Goal: Find specific page/section: Find specific page/section

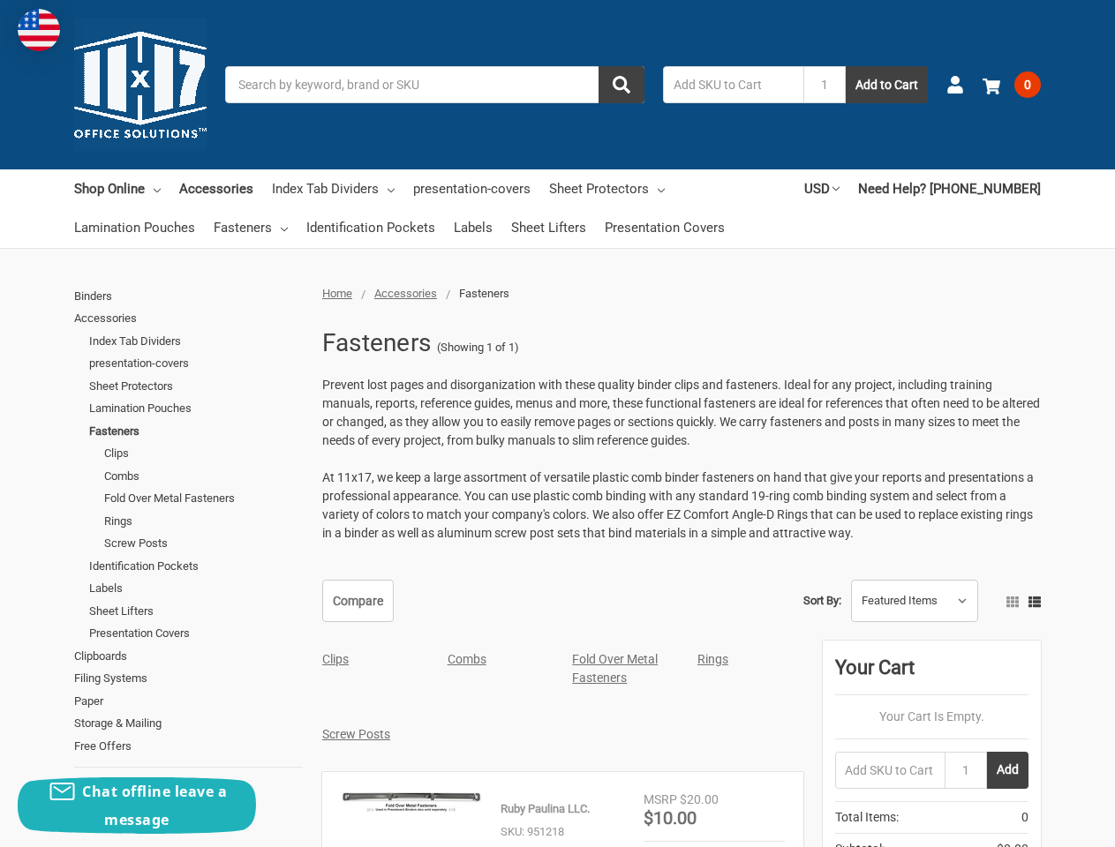
click at [557, 424] on span "Prevent lost pages and disorganization with these quality binder clips and fast…" at bounding box center [681, 413] width 718 height 70
click at [434, 85] on input "Search" at bounding box center [434, 84] width 419 height 37
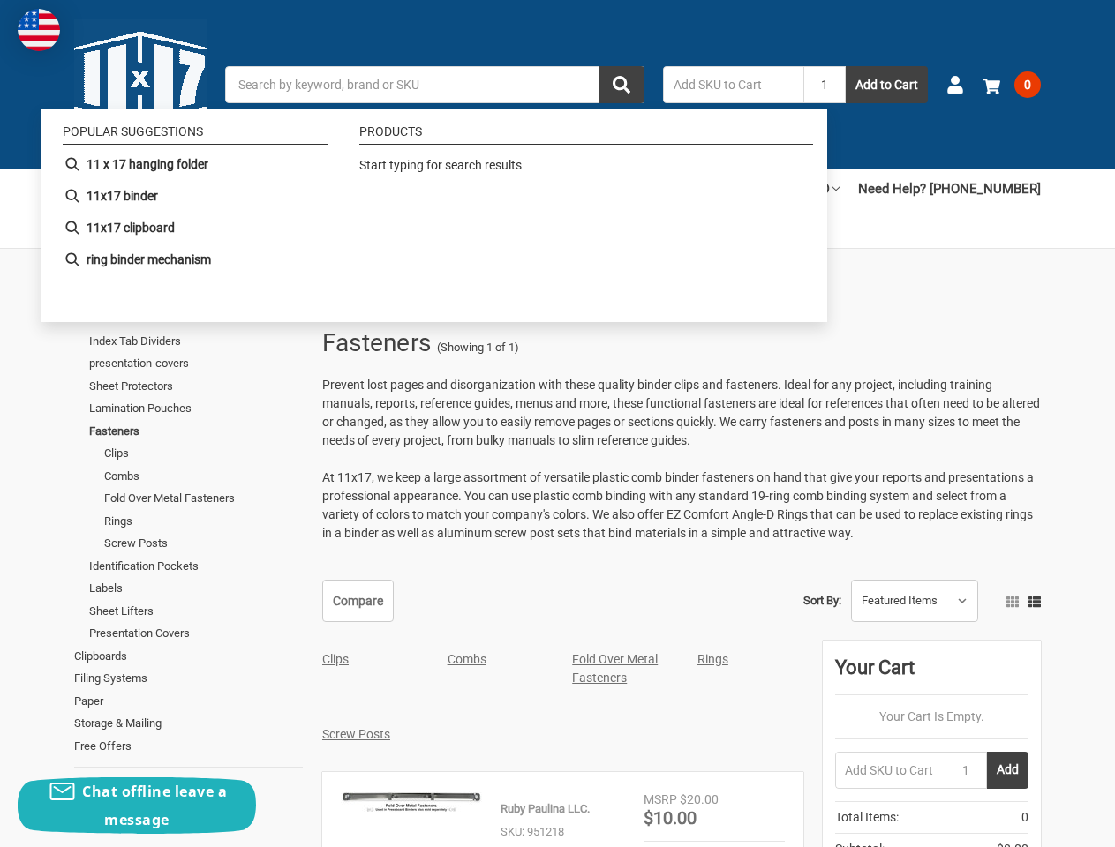
click at [824, 85] on input "1" at bounding box center [824, 84] width 42 height 37
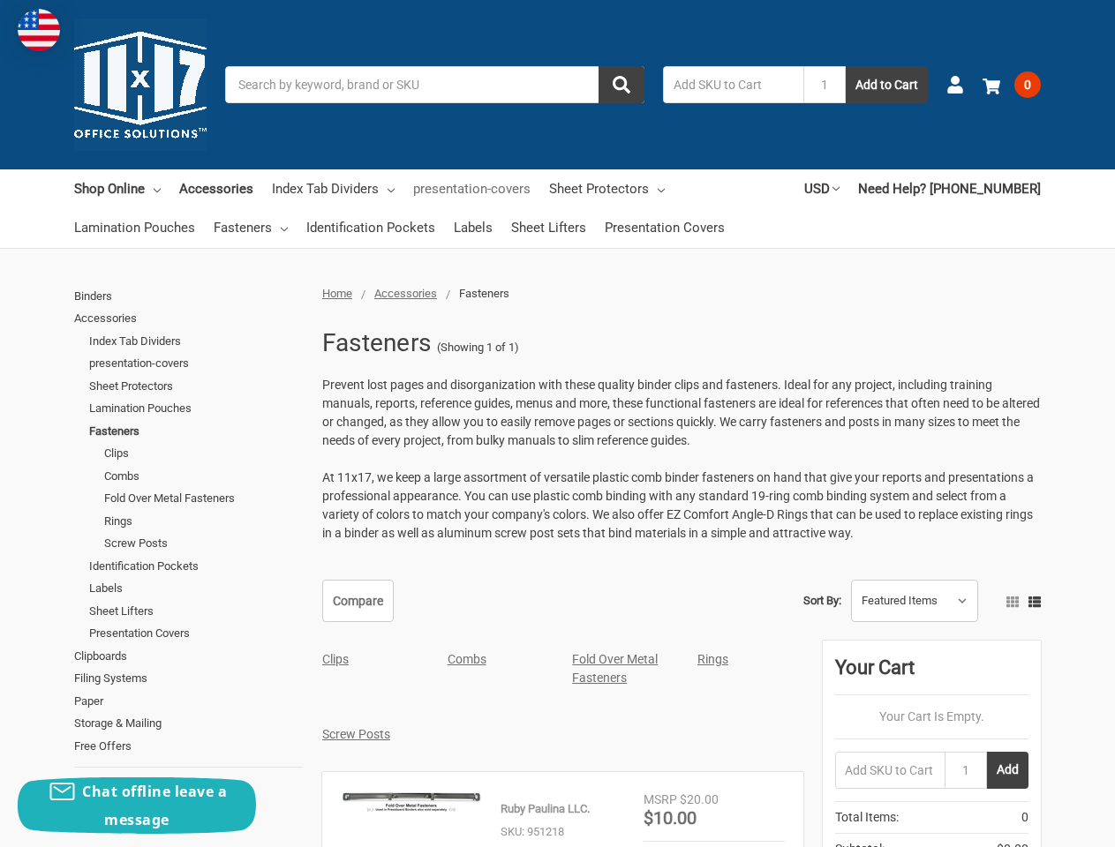
click at [450, 208] on link "presentation-covers" at bounding box center [471, 188] width 117 height 39
click at [440, 208] on link "presentation-covers" at bounding box center [471, 188] width 117 height 39
click at [839, 189] on link "USD" at bounding box center [821, 188] width 35 height 39
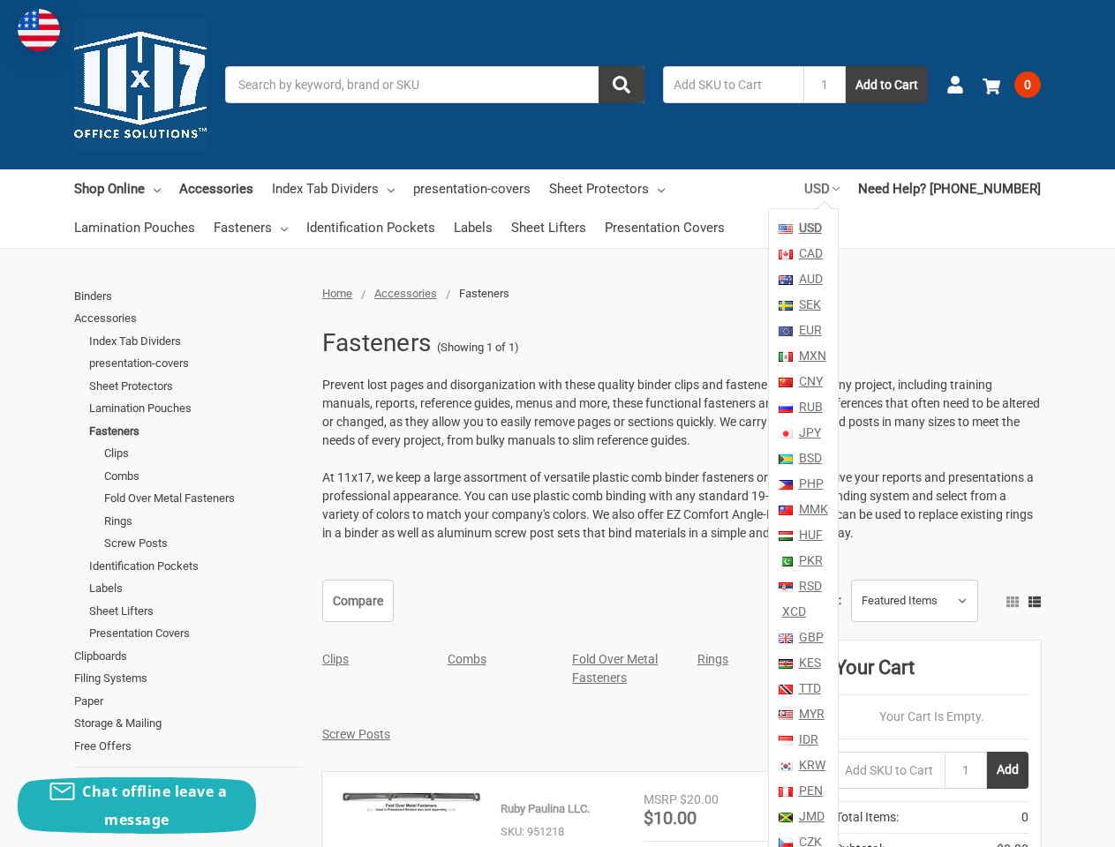
click at [1012, 802] on span "Total Items: 0" at bounding box center [931, 818] width 193 height 32
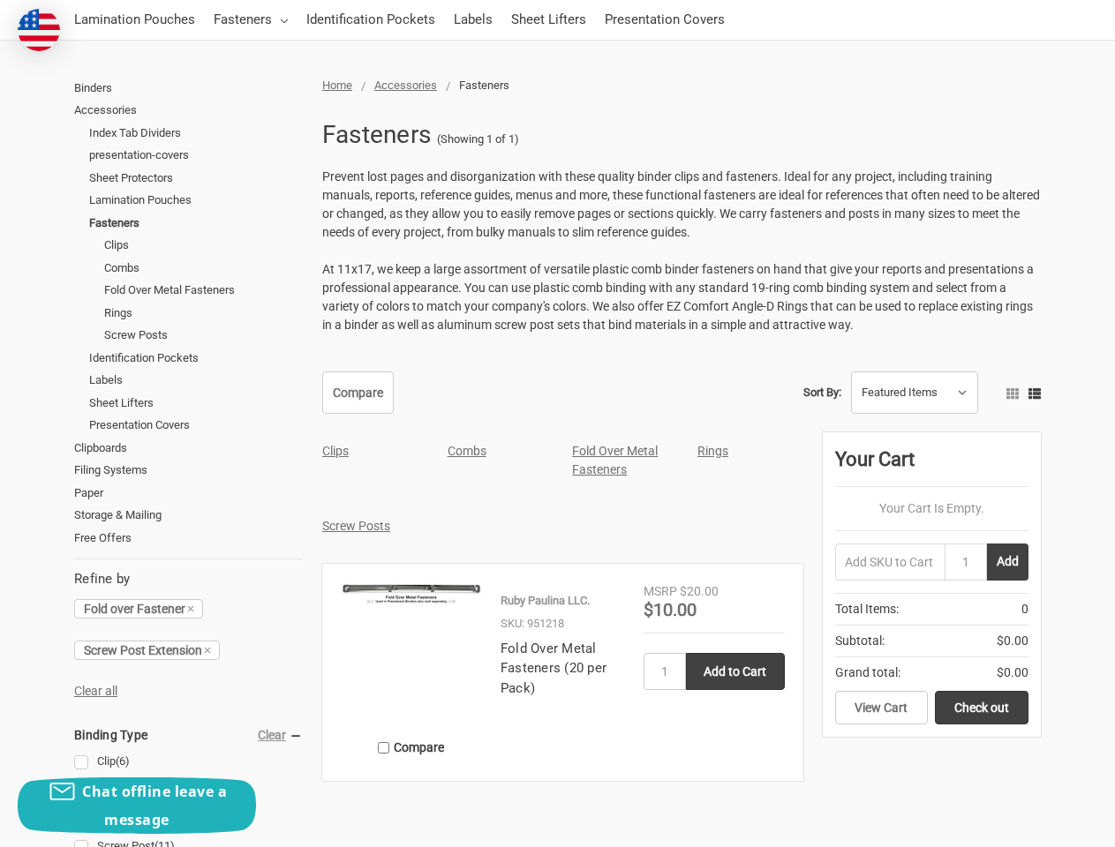
click at [1034, 601] on aside "Your Cart Your Cart Is Empty. 1 Add Total Items: 0 Subtotal: $0.00 Grand total:…" at bounding box center [932, 584] width 218 height 304
click at [558, 809] on div "Home Accessories Fasteners Fasteners (Showing 1 of 1) Prevent lost pages and di…" at bounding box center [557, 572] width 1115 height 990
click at [137, 806] on div "Chat offline leave a message" at bounding box center [137, 806] width 238 height 56
